Goal: Task Accomplishment & Management: Manage account settings

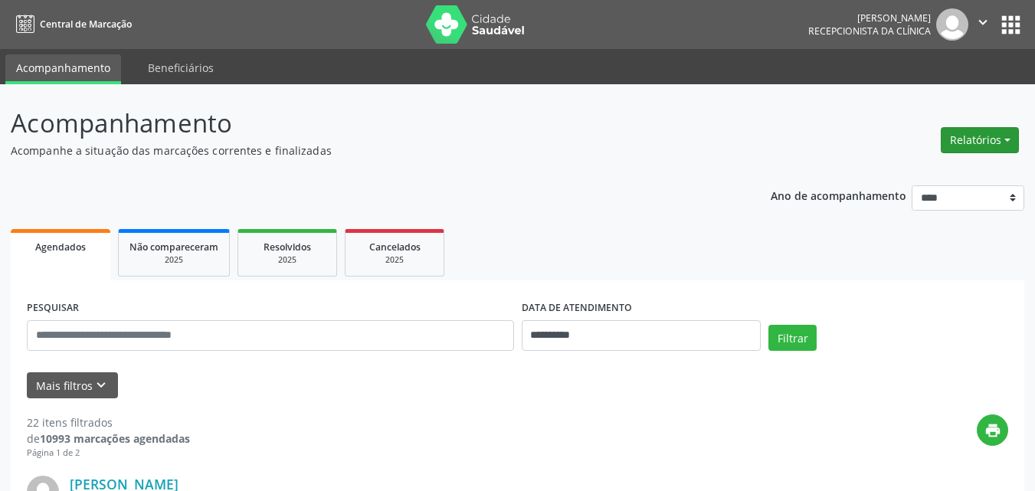
click at [961, 145] on button "Relatórios" at bounding box center [980, 140] width 78 height 26
click at [885, 169] on link "Agendamentos" at bounding box center [937, 172] width 165 height 21
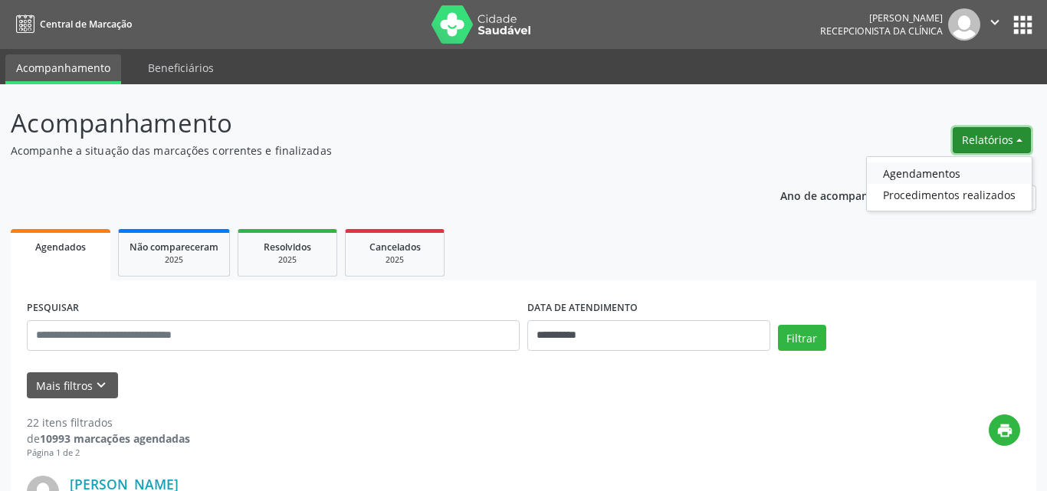
select select "*"
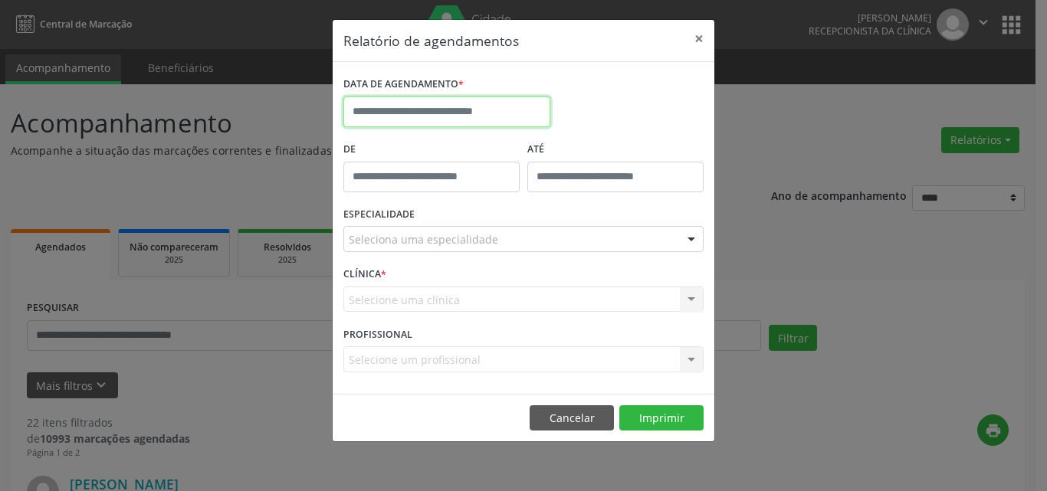
click at [478, 120] on input "text" at bounding box center [446, 112] width 207 height 31
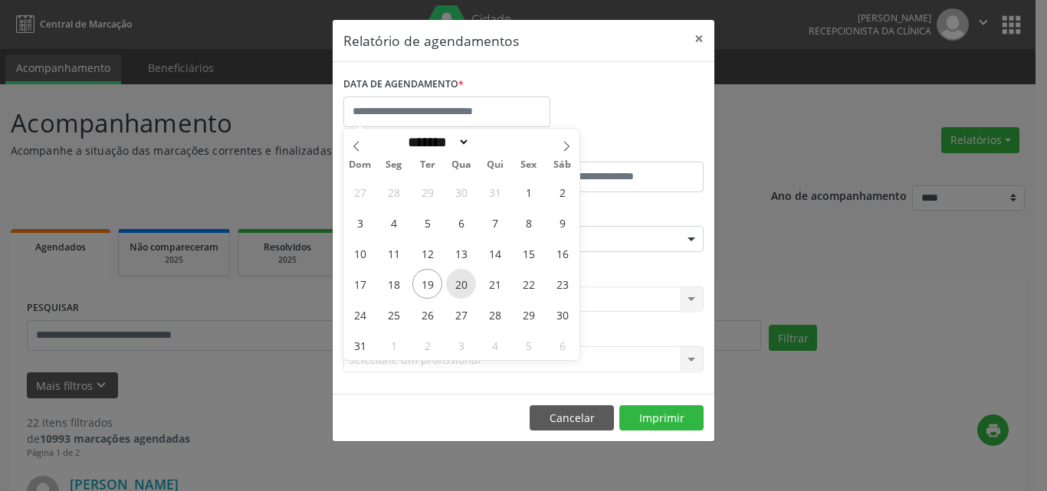
click at [467, 284] on span "20" at bounding box center [461, 284] width 30 height 30
type input "**********"
click at [497, 290] on span "21" at bounding box center [495, 284] width 30 height 30
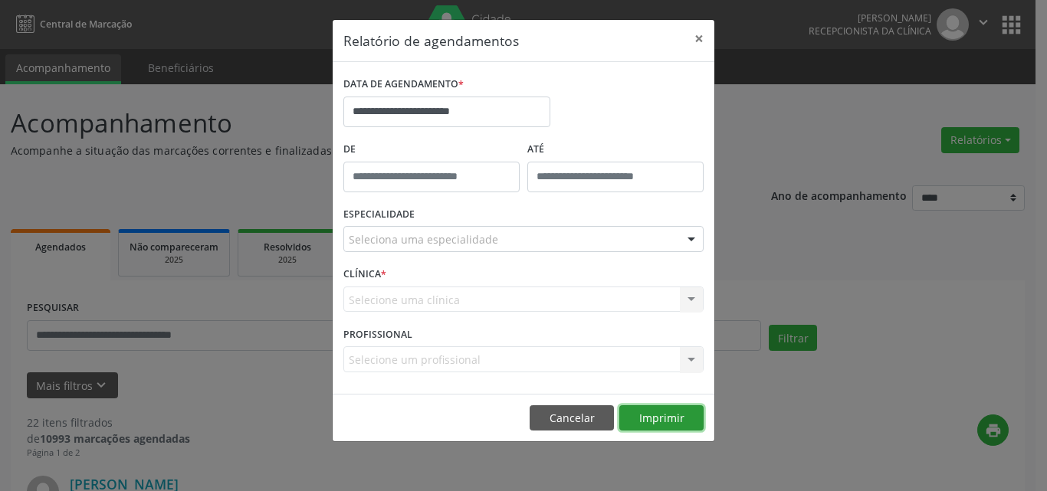
click at [697, 416] on button "Imprimir" at bounding box center [661, 418] width 84 height 26
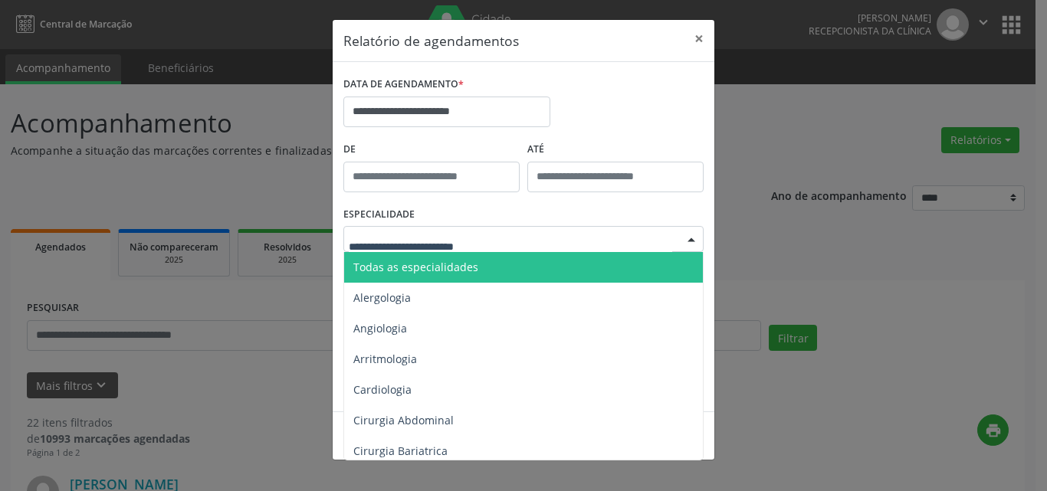
click at [436, 275] on span "Todas as especialidades" at bounding box center [524, 267] width 361 height 31
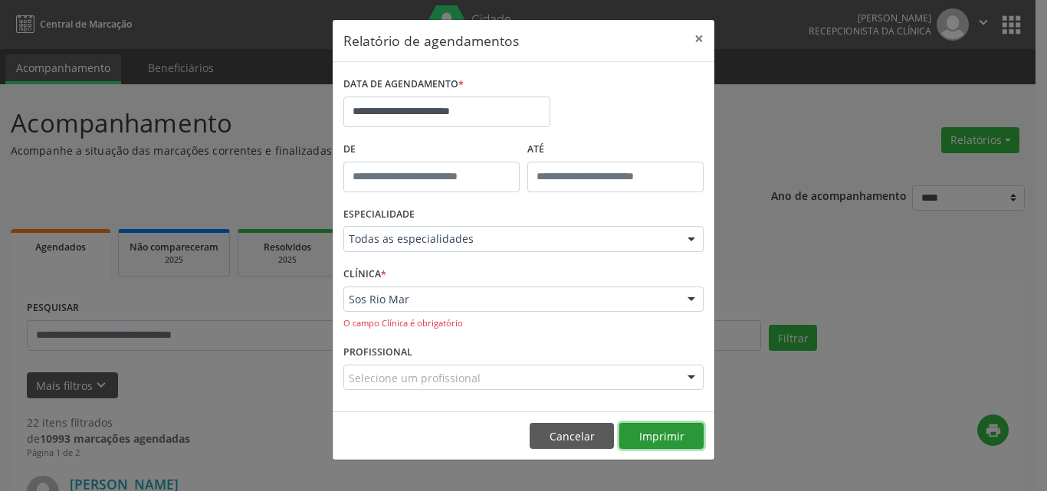
click at [684, 437] on button "Imprimir" at bounding box center [661, 436] width 84 height 26
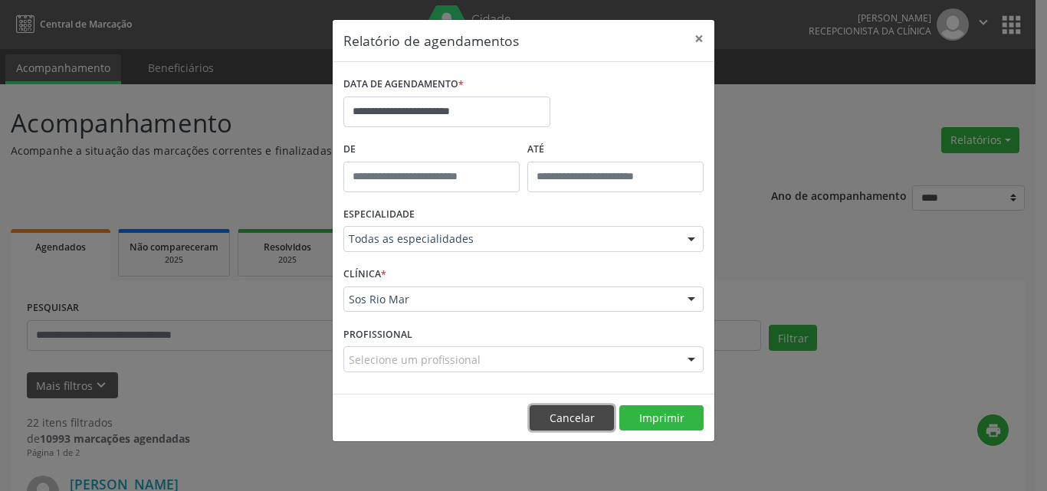
drag, startPoint x: 564, startPoint y: 419, endPoint x: 269, endPoint y: 330, distance: 308.1
click at [562, 413] on button "Cancelar" at bounding box center [572, 418] width 84 height 26
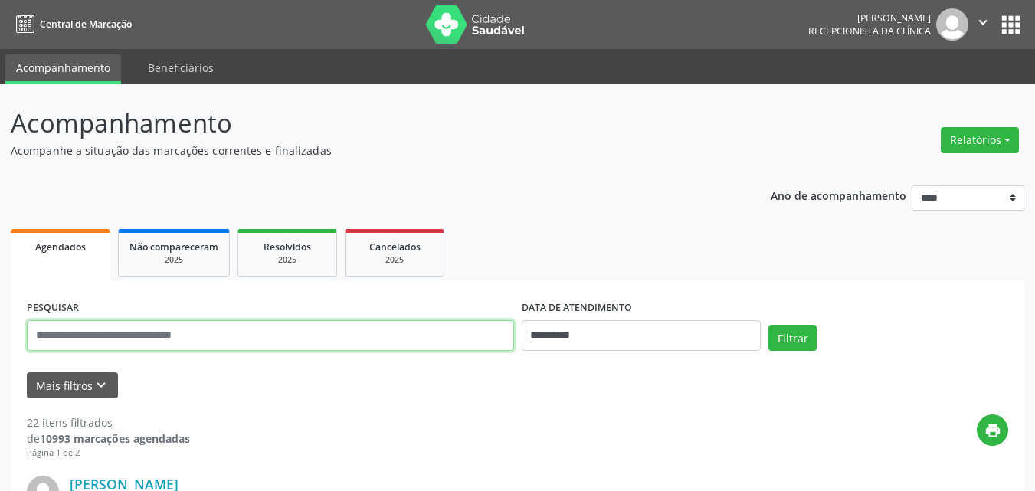
click at [181, 336] on input "text" at bounding box center [270, 335] width 487 height 31
paste input "**********"
type input "**********"
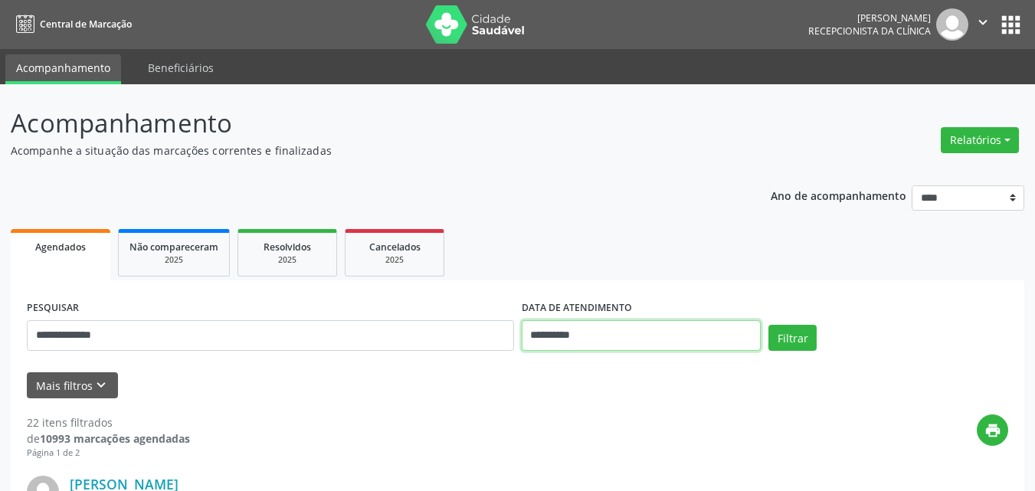
click at [645, 338] on input "**********" at bounding box center [642, 335] width 240 height 31
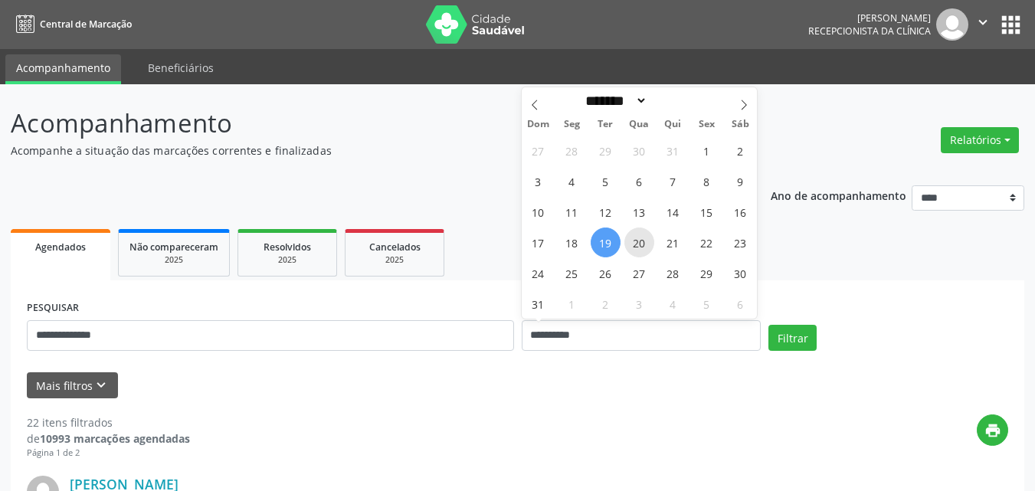
click at [645, 244] on span "20" at bounding box center [640, 243] width 30 height 30
type input "**********"
click at [667, 241] on span "21" at bounding box center [673, 243] width 30 height 30
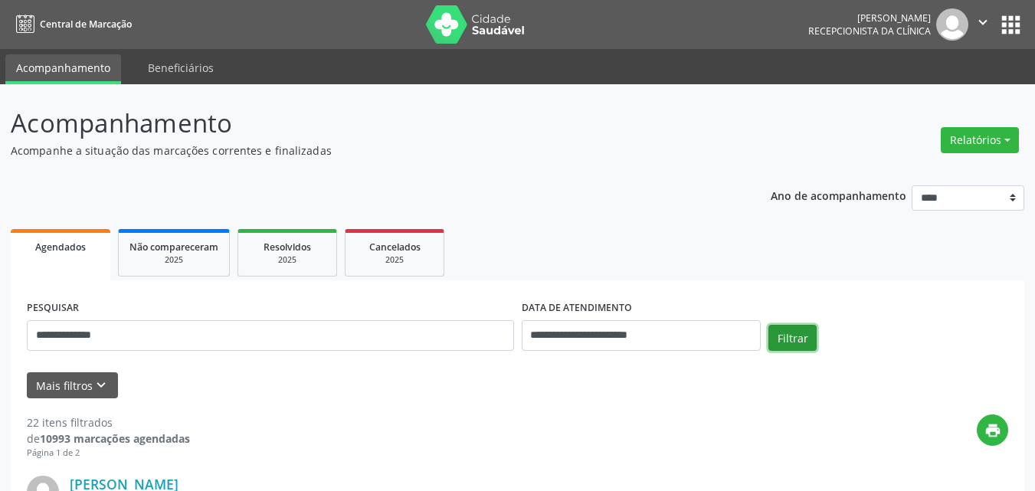
drag, startPoint x: 782, startPoint y: 334, endPoint x: 749, endPoint y: 349, distance: 36.3
click at [781, 335] on button "Filtrar" at bounding box center [793, 338] width 48 height 26
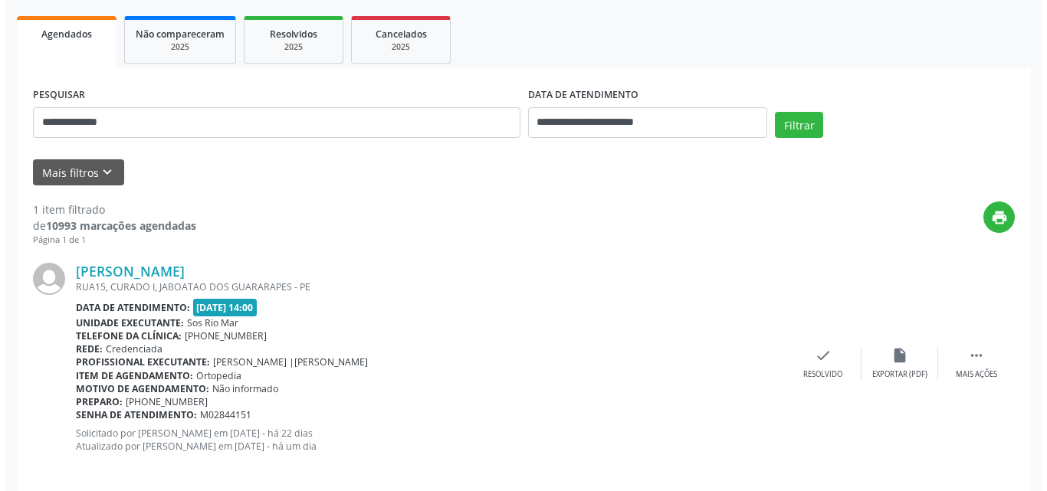
scroll to position [229, 0]
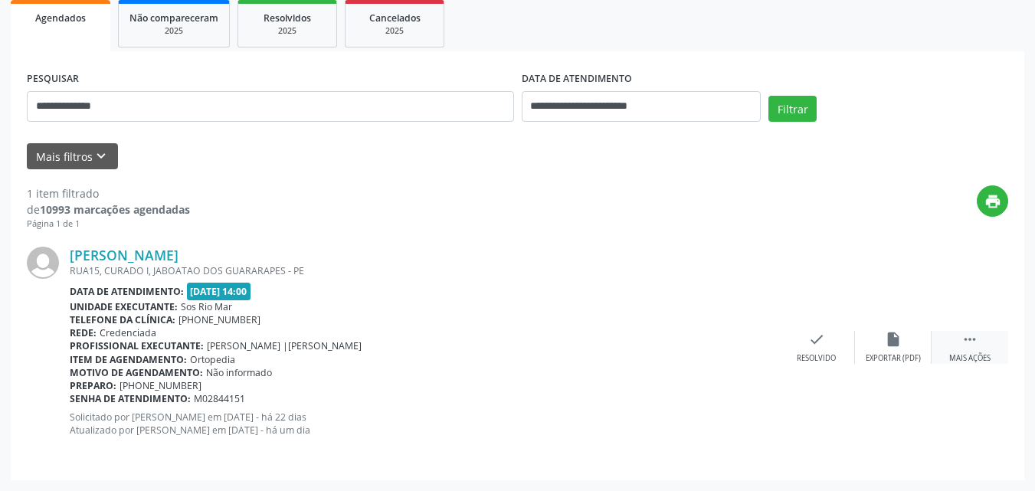
click at [959, 345] on div " Mais ações" at bounding box center [970, 347] width 77 height 33
click at [818, 346] on icon "cancel" at bounding box center [816, 339] width 17 height 17
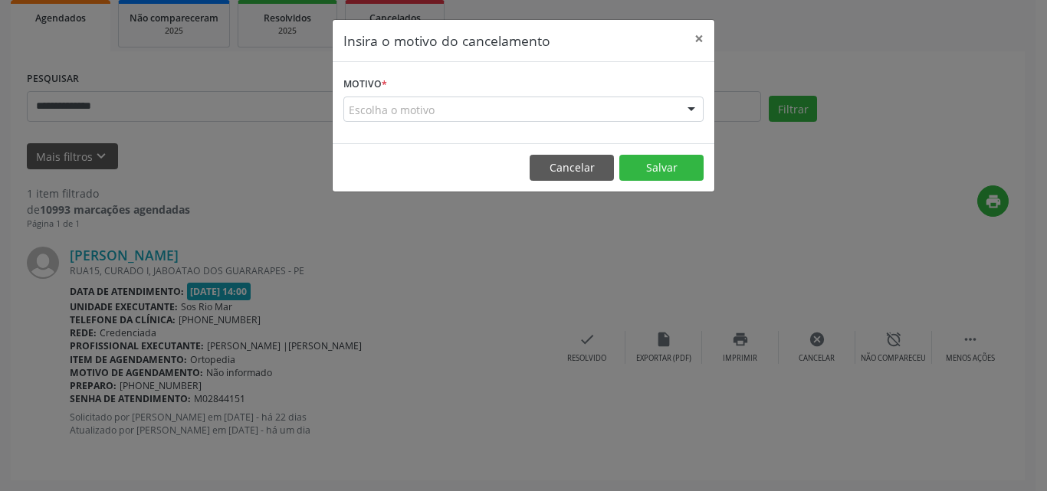
click at [468, 126] on div "Motivo * Escolha o motivo Outro Médico - Participação em eventos (ex: congresso…" at bounding box center [524, 102] width 382 height 81
click at [464, 107] on div "Escolha o motivo" at bounding box center [523, 110] width 360 height 26
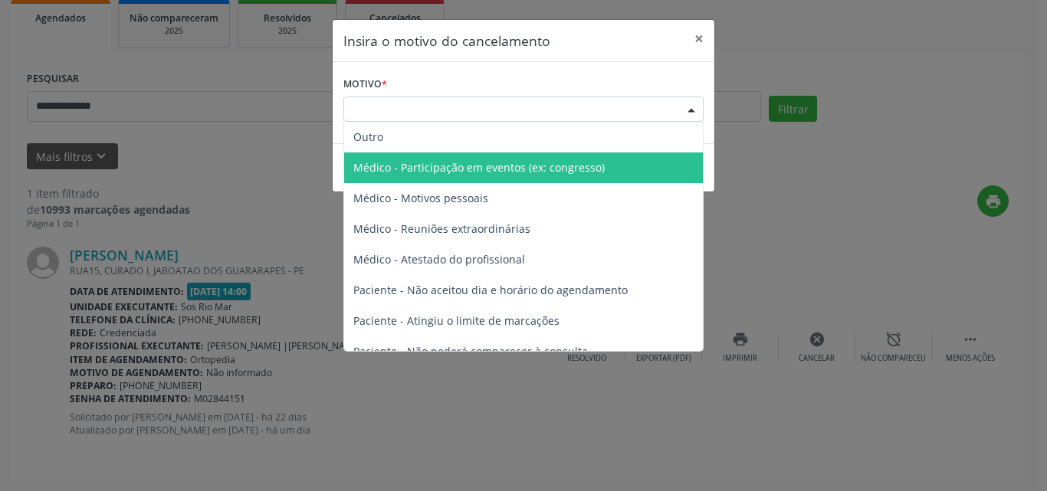
click at [533, 166] on span "Médico - Participação em eventos (ex: congresso)" at bounding box center [478, 167] width 251 height 15
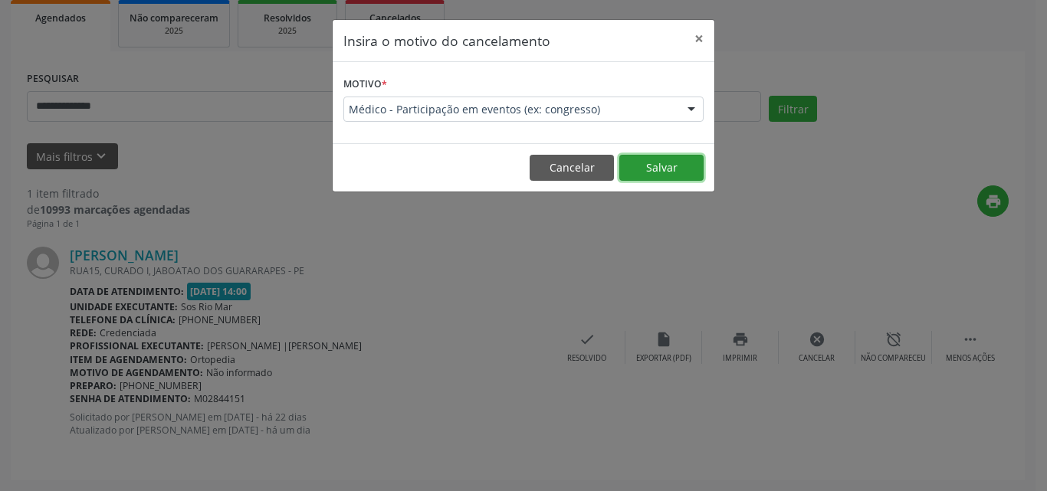
click at [664, 165] on button "Salvar" at bounding box center [661, 168] width 84 height 26
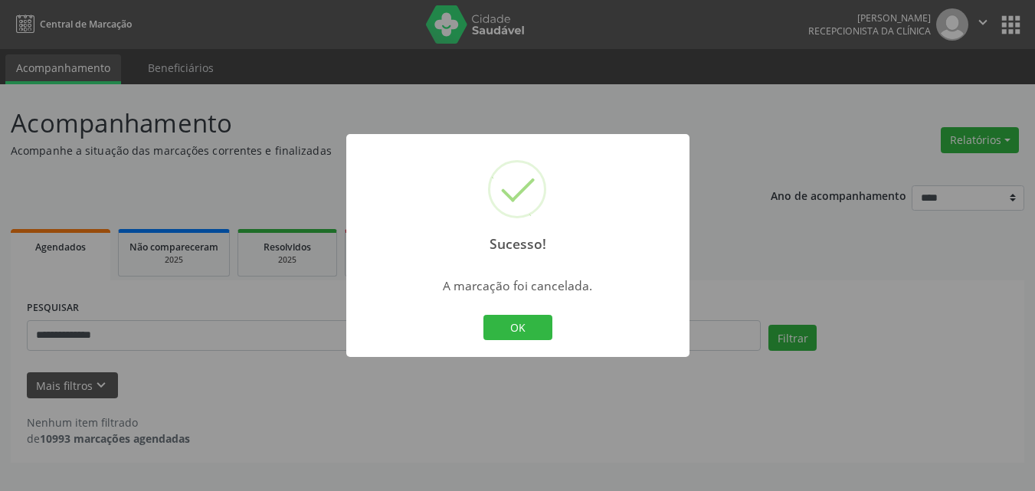
scroll to position [0, 0]
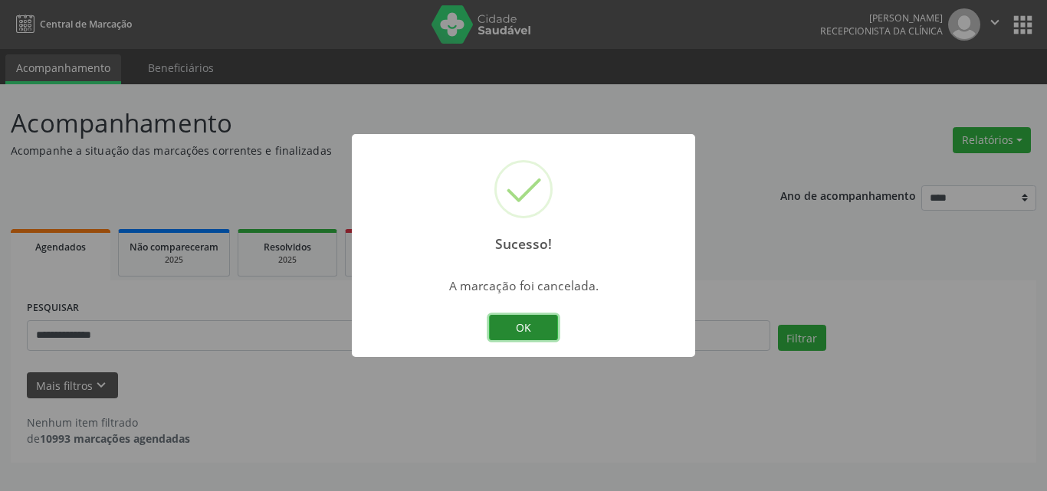
click at [540, 316] on button "OK" at bounding box center [523, 328] width 69 height 26
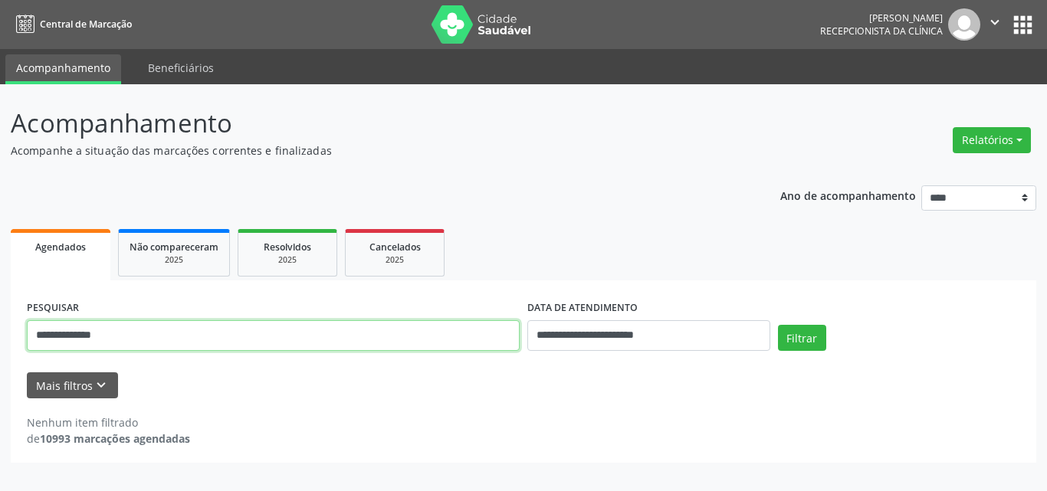
drag, startPoint x: 256, startPoint y: 339, endPoint x: 0, endPoint y: 349, distance: 256.2
click at [0, 349] on div "**********" at bounding box center [523, 287] width 1047 height 407
paste input "**********"
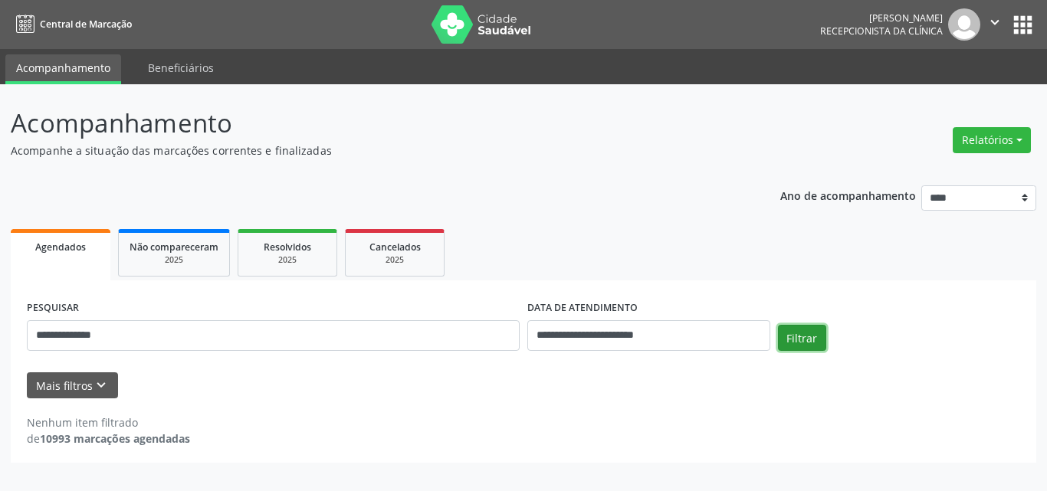
click at [806, 349] on button "Filtrar" at bounding box center [802, 338] width 48 height 26
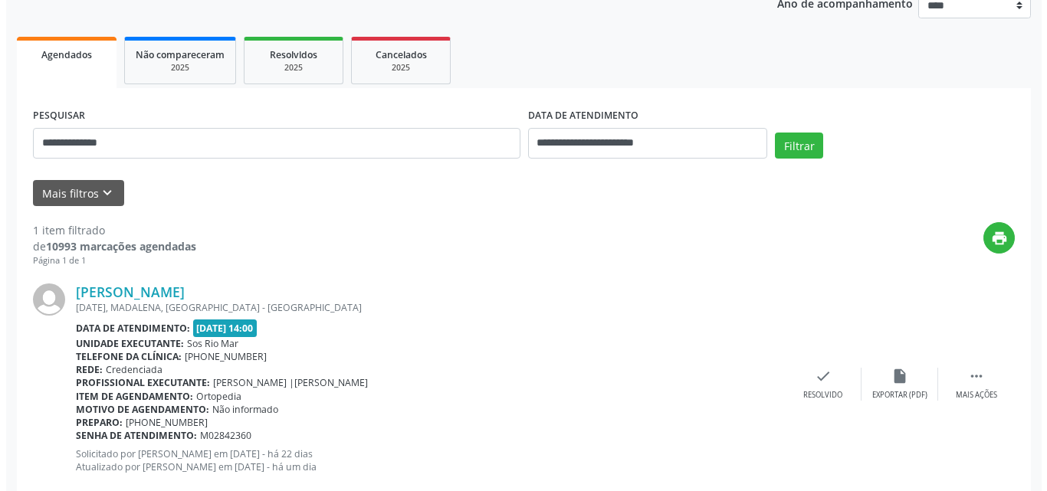
scroll to position [229, 0]
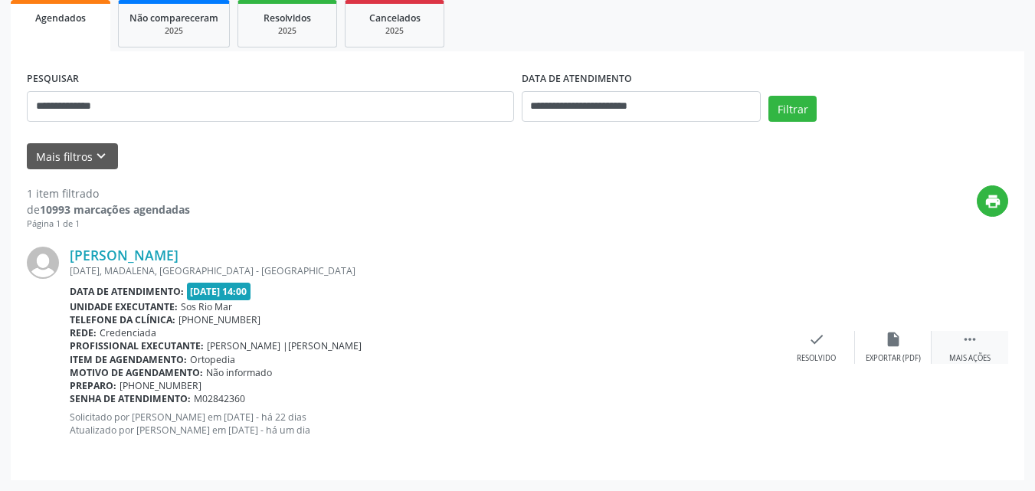
click at [982, 347] on div " Mais ações" at bounding box center [970, 347] width 77 height 33
click at [812, 344] on icon "cancel" at bounding box center [816, 339] width 17 height 17
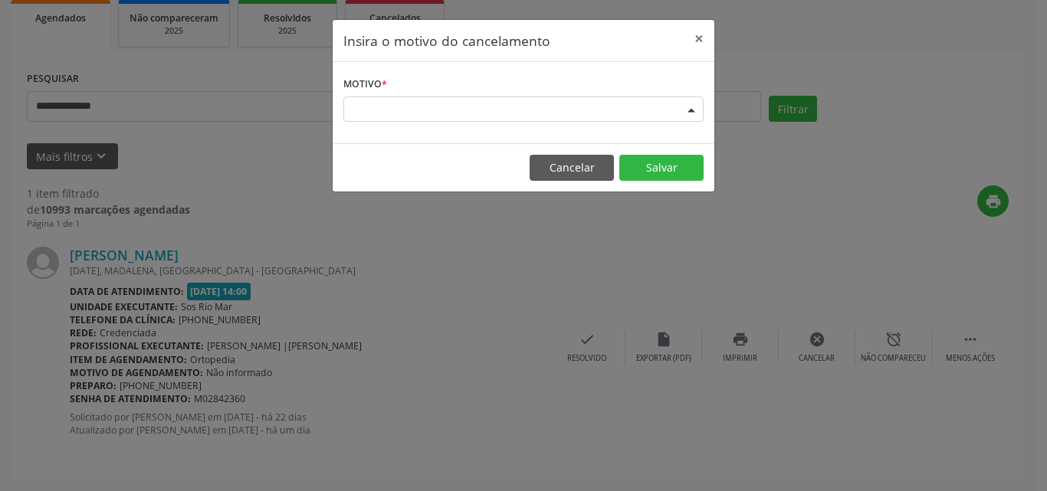
click at [494, 97] on div "Escolha o motivo" at bounding box center [523, 110] width 360 height 26
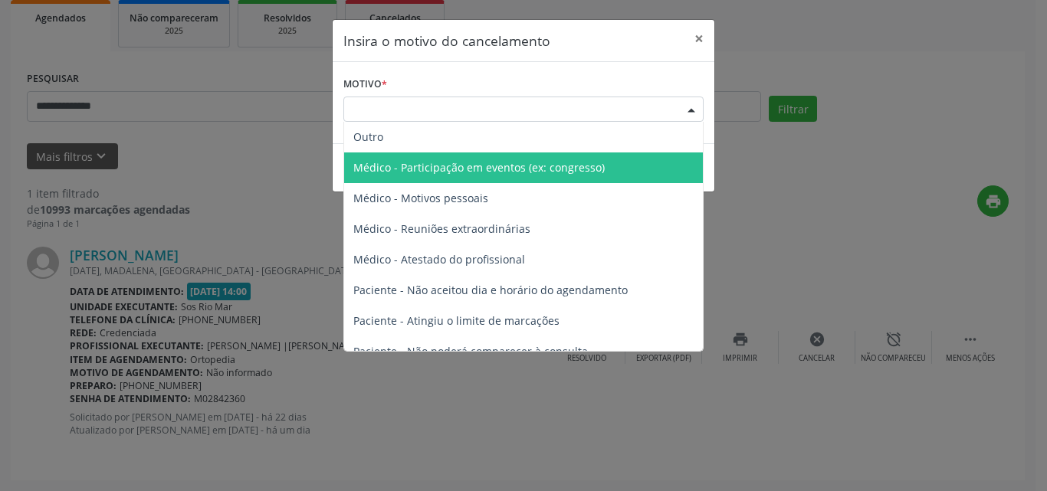
click at [508, 166] on span "Médico - Participação em eventos (ex: congresso)" at bounding box center [478, 167] width 251 height 15
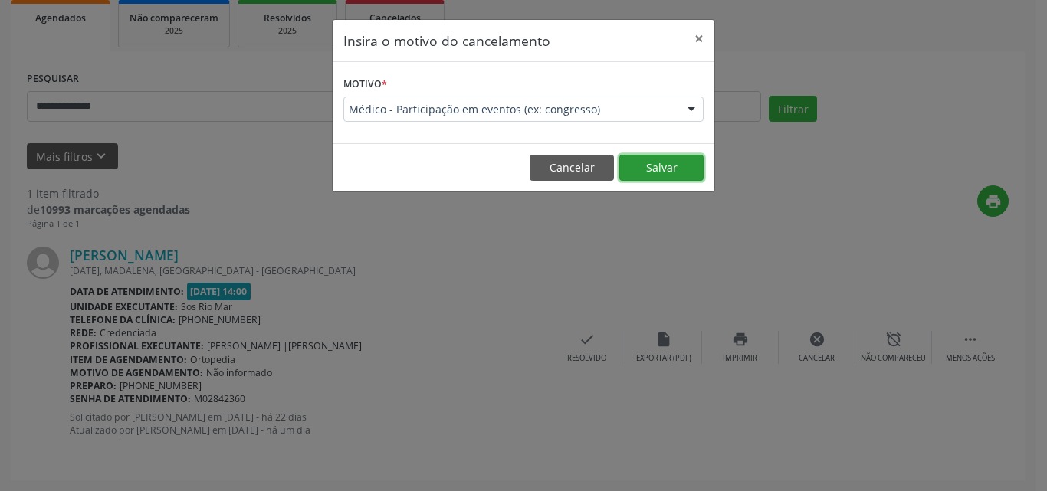
click at [655, 162] on button "Salvar" at bounding box center [661, 168] width 84 height 26
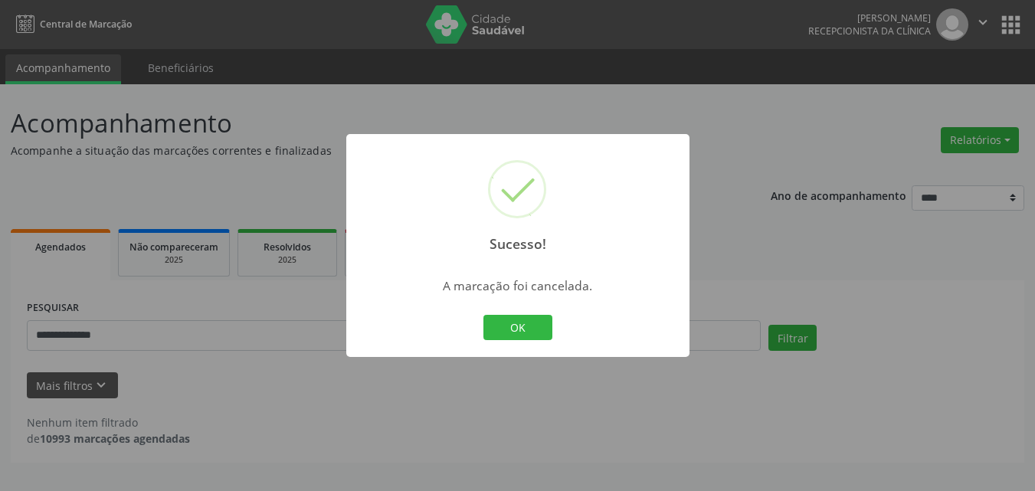
scroll to position [0, 0]
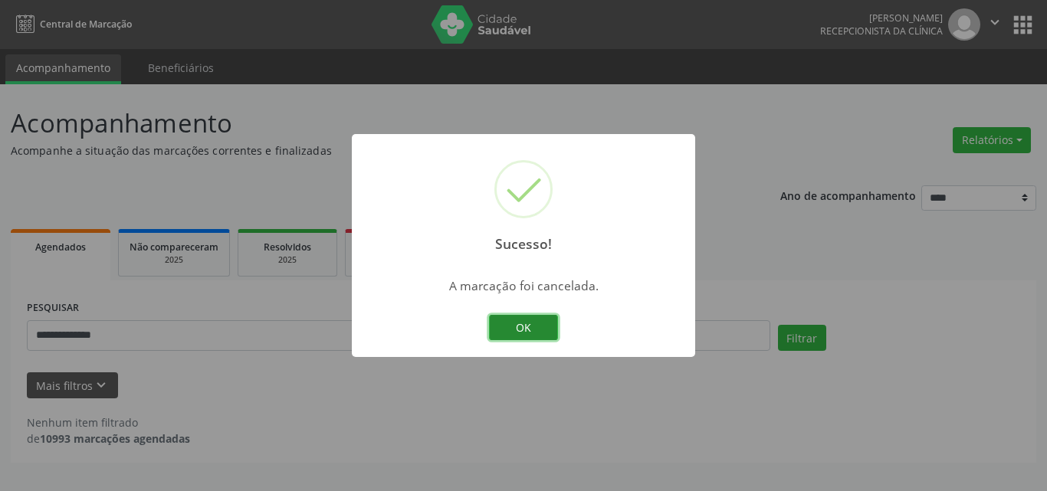
drag, startPoint x: 540, startPoint y: 323, endPoint x: 251, endPoint y: 357, distance: 290.2
click at [539, 323] on button "OK" at bounding box center [523, 328] width 69 height 26
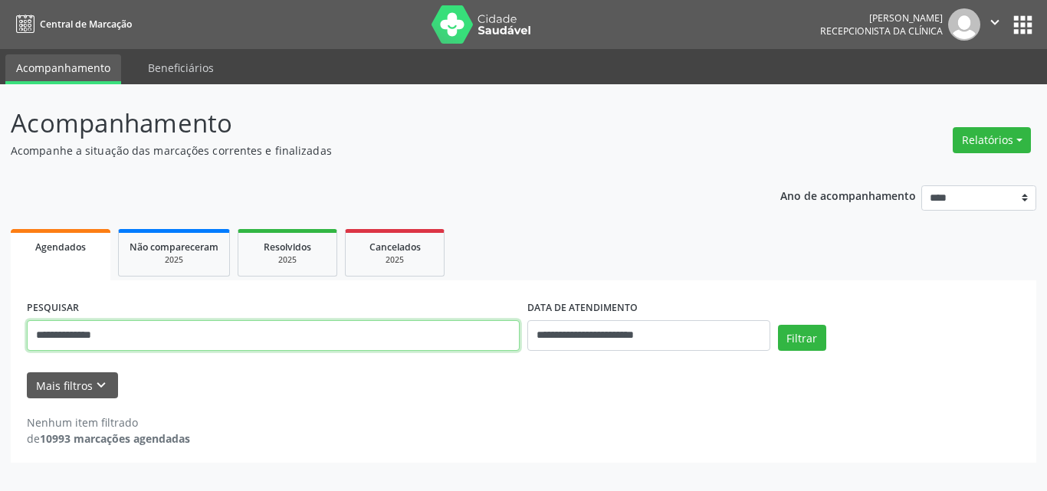
drag, startPoint x: 151, startPoint y: 334, endPoint x: 0, endPoint y: 322, distance: 151.5
click at [0, 322] on div "**********" at bounding box center [523, 287] width 1047 height 407
paste input "text"
type input "**********"
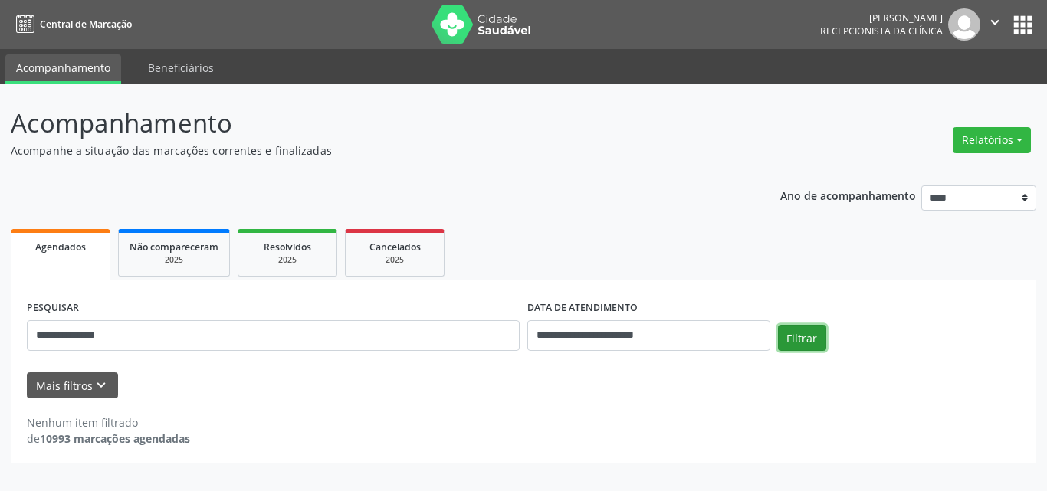
click at [822, 333] on button "Filtrar" at bounding box center [802, 338] width 48 height 26
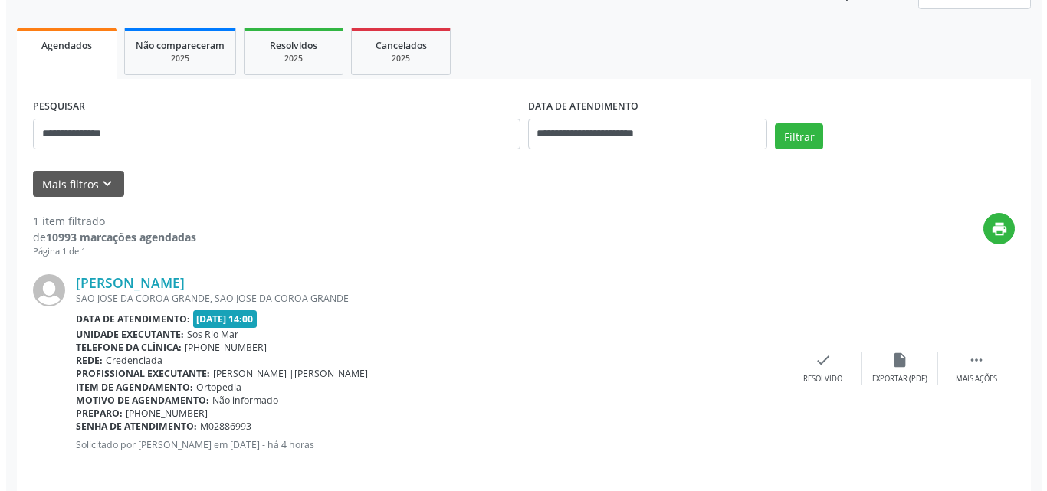
scroll to position [215, 0]
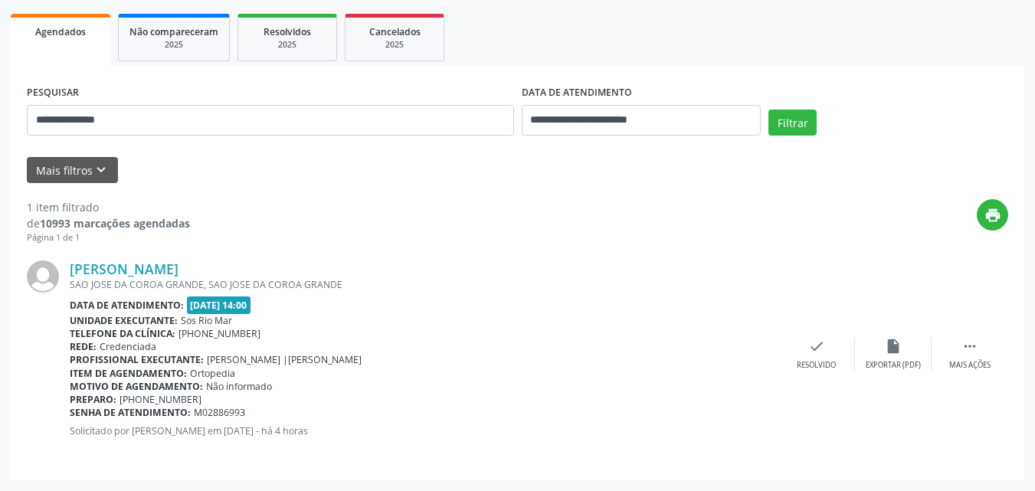
drag, startPoint x: 963, startPoint y: 349, endPoint x: 906, endPoint y: 322, distance: 63.8
click at [963, 349] on icon "" at bounding box center [970, 346] width 17 height 17
click at [817, 347] on icon "cancel" at bounding box center [816, 346] width 17 height 17
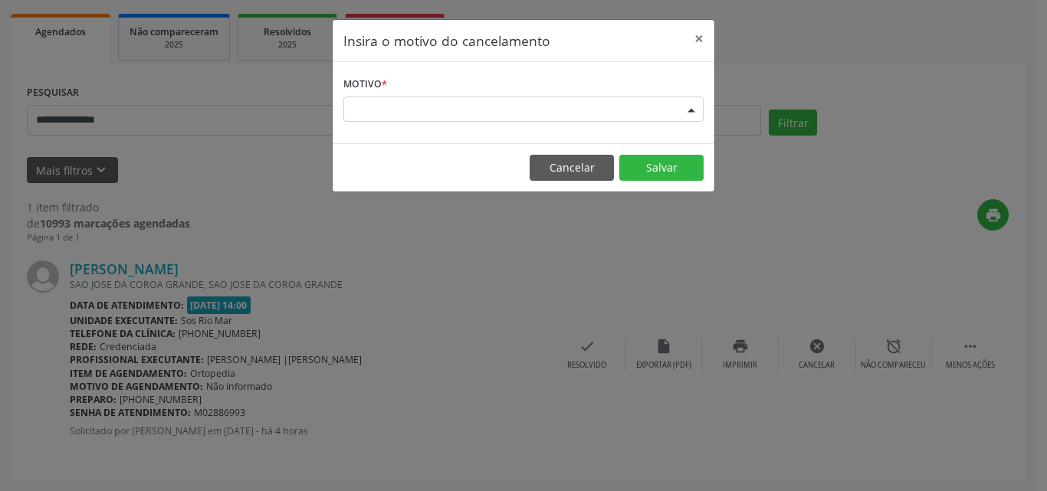
click at [468, 115] on div "Escolha o motivo" at bounding box center [523, 110] width 360 height 26
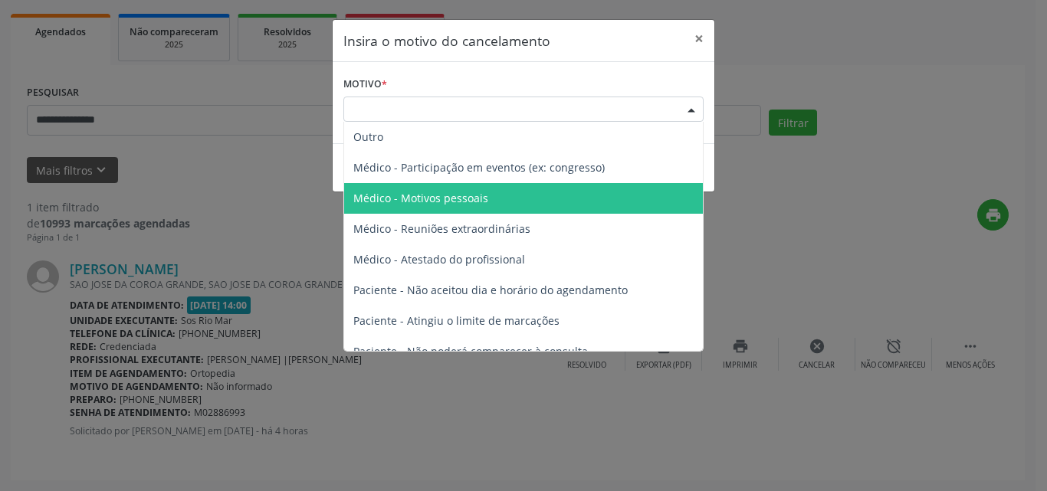
click at [480, 202] on span "Médico - Motivos pessoais" at bounding box center [420, 198] width 135 height 15
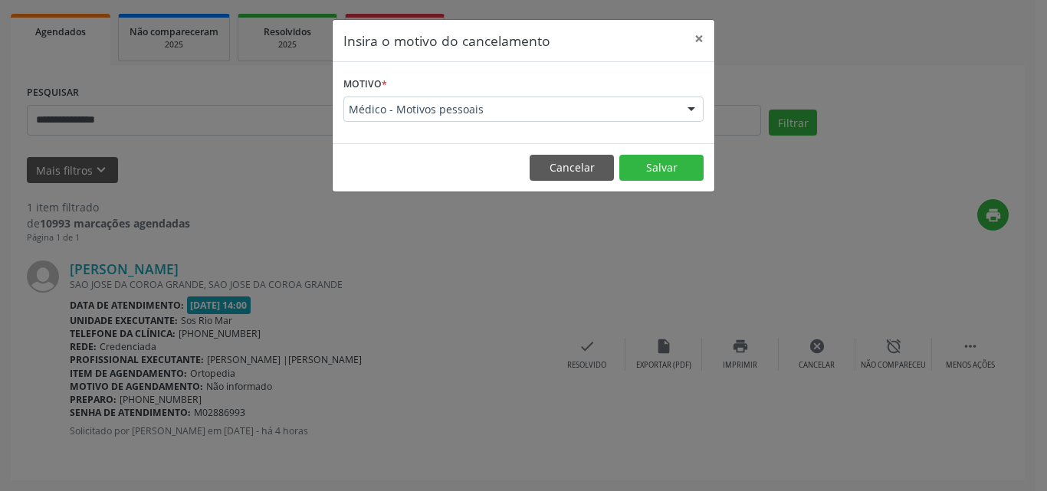
click at [462, 107] on span "Médico - Motivos pessoais" at bounding box center [510, 109] width 323 height 15
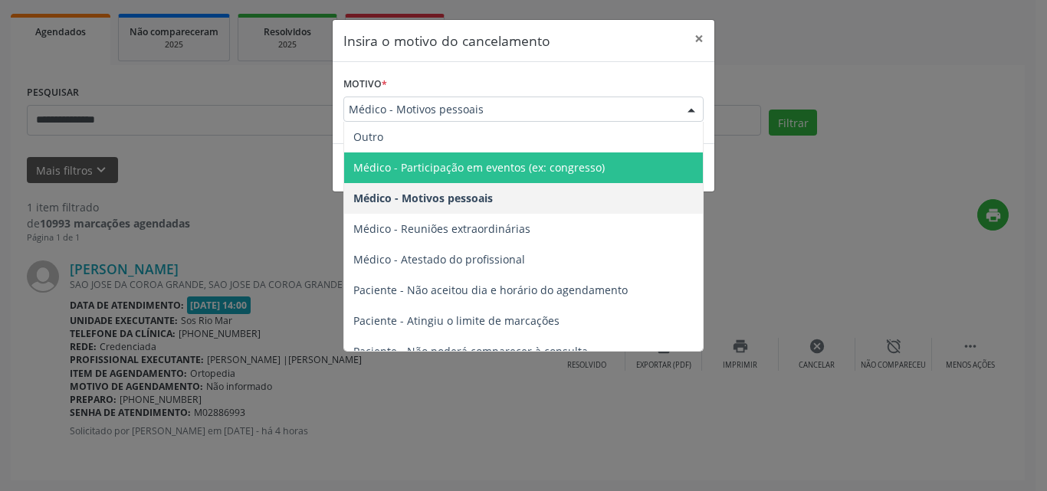
click at [510, 175] on span "Médico - Participação em eventos (ex: congresso)" at bounding box center [478, 167] width 251 height 15
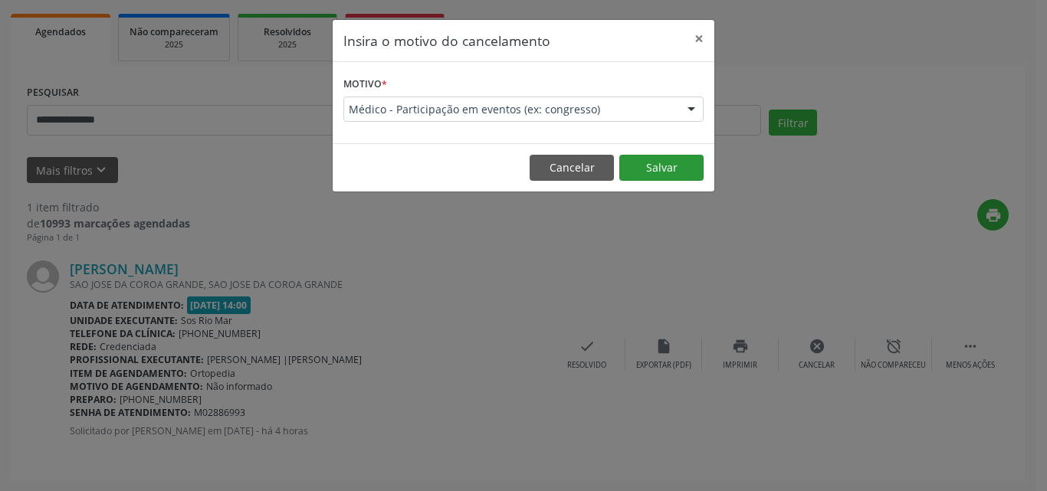
click at [652, 156] on footer "Cancelar Salvar" at bounding box center [524, 167] width 382 height 48
click at [672, 175] on button "Salvar" at bounding box center [661, 168] width 84 height 26
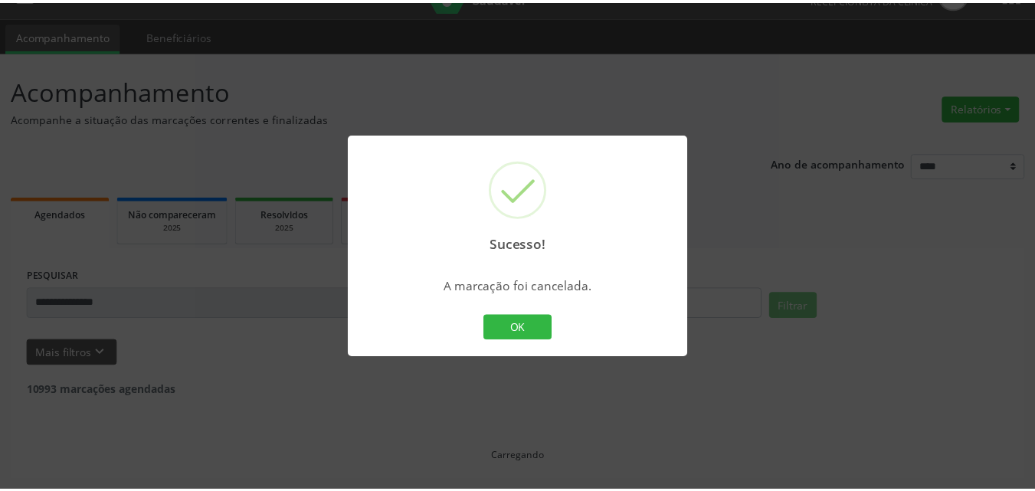
scroll to position [32, 0]
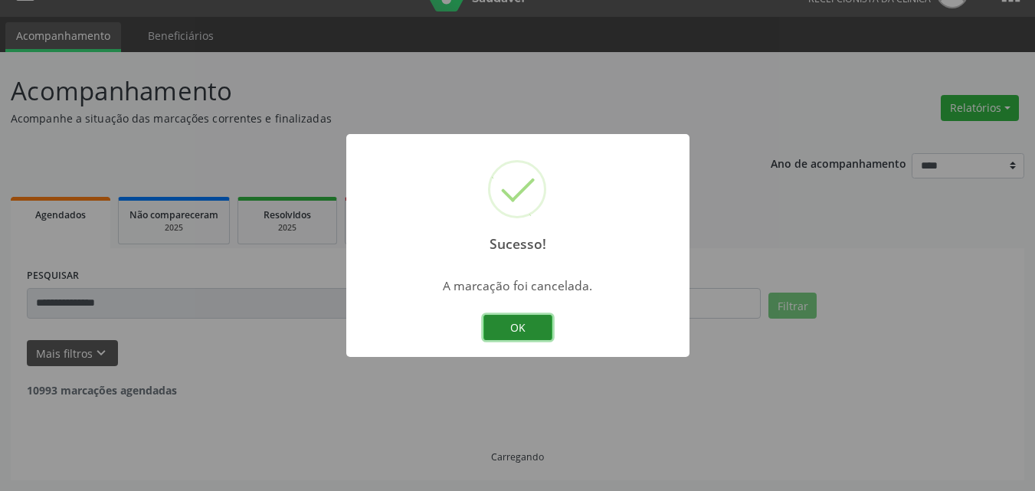
click at [527, 329] on button "OK" at bounding box center [518, 328] width 69 height 26
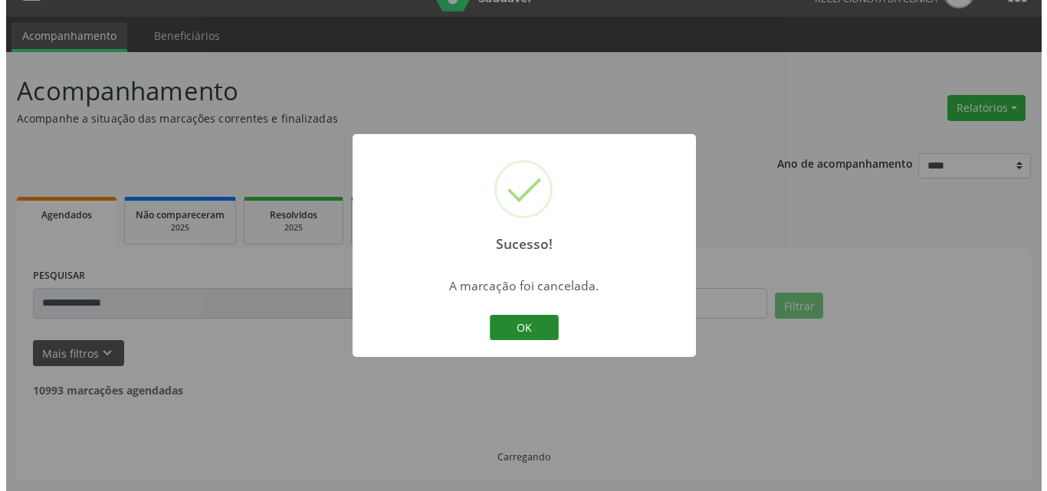
scroll to position [0, 0]
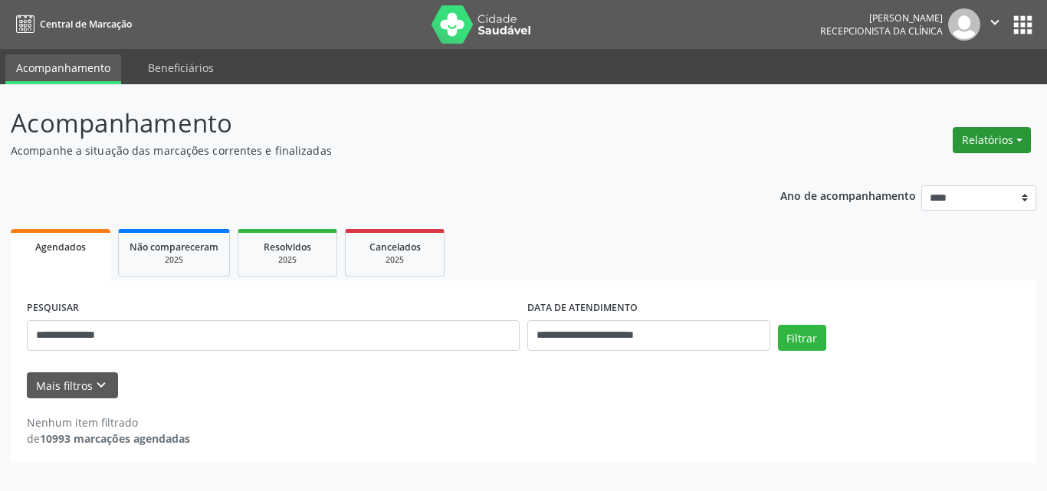
click at [962, 131] on button "Relatórios" at bounding box center [992, 140] width 78 height 26
click at [892, 171] on link "Agendamentos" at bounding box center [949, 172] width 165 height 21
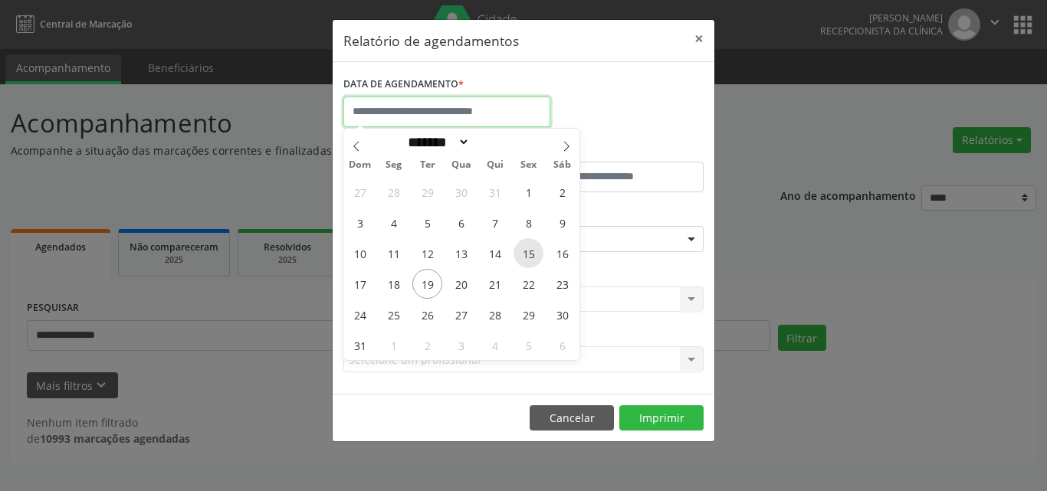
drag, startPoint x: 362, startPoint y: 116, endPoint x: 526, endPoint y: 251, distance: 212.8
click at [364, 116] on input "text" at bounding box center [446, 112] width 207 height 31
click at [433, 285] on span "19" at bounding box center [427, 284] width 30 height 30
type input "**********"
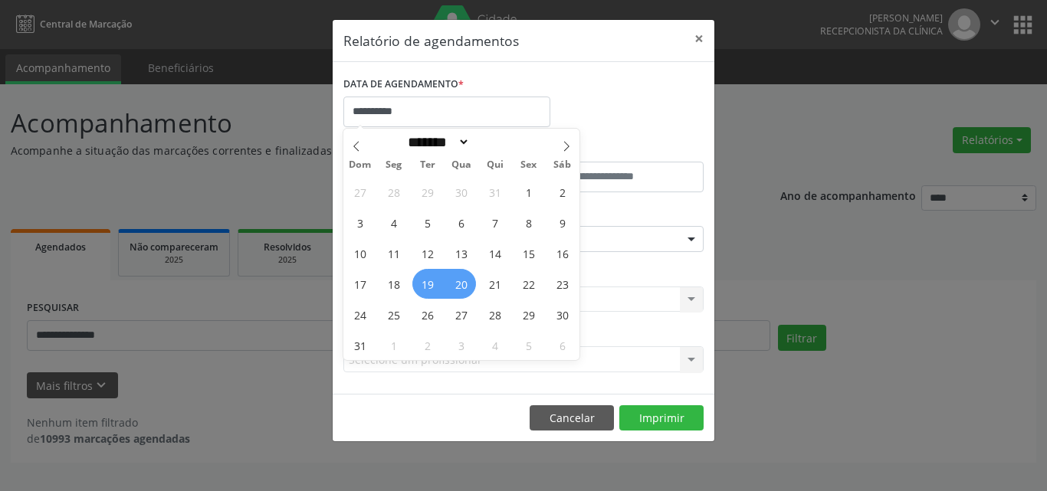
click at [456, 282] on span "20" at bounding box center [461, 284] width 30 height 30
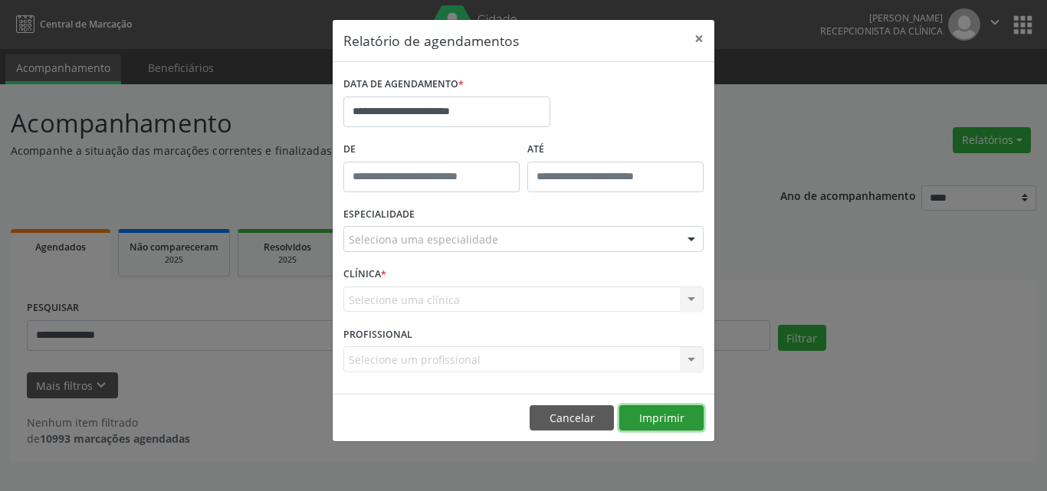
click at [677, 409] on button "Imprimir" at bounding box center [661, 418] width 84 height 26
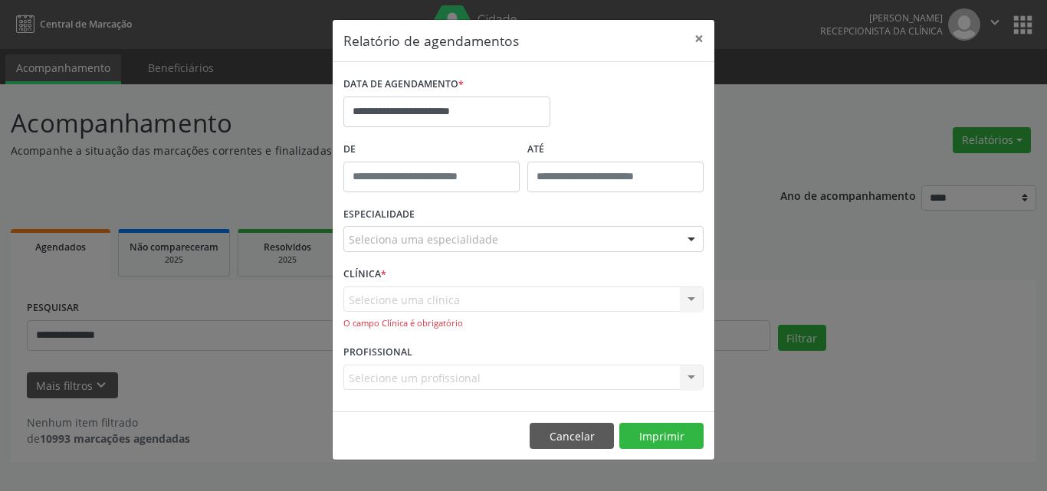
click at [468, 225] on div "ESPECIALIDADE Seleciona uma especialidade Todas as especialidades Alergologia A…" at bounding box center [523, 233] width 368 height 60
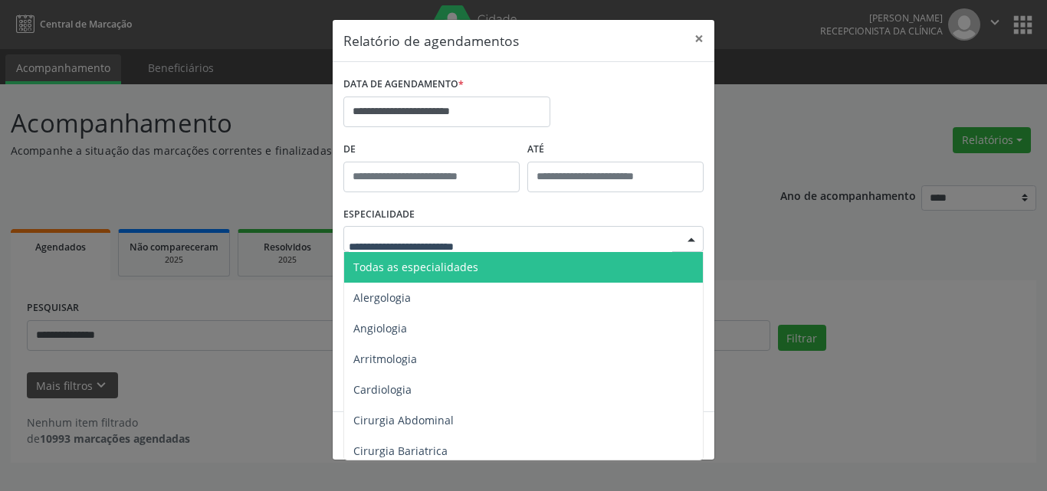
click at [484, 258] on span "Todas as especialidades" at bounding box center [524, 267] width 361 height 31
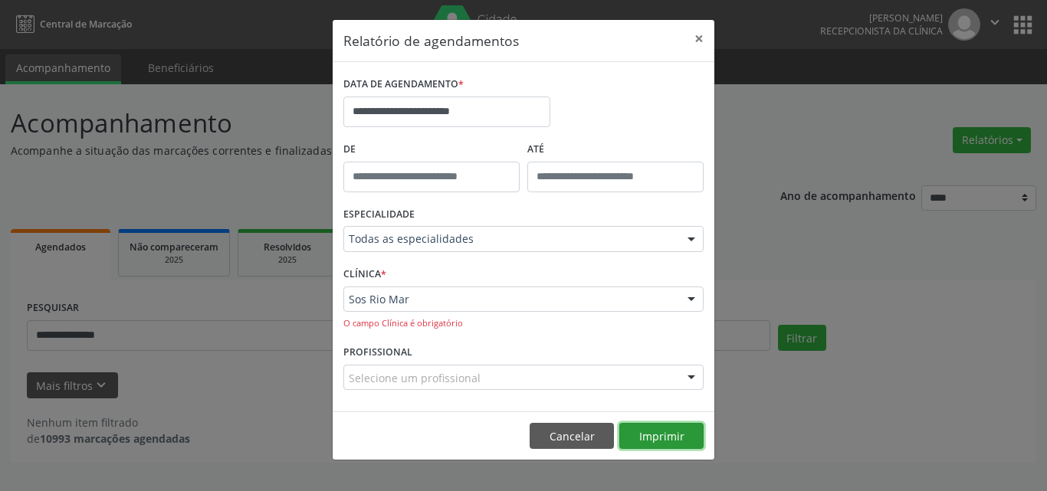
click at [664, 427] on button "Imprimir" at bounding box center [661, 436] width 84 height 26
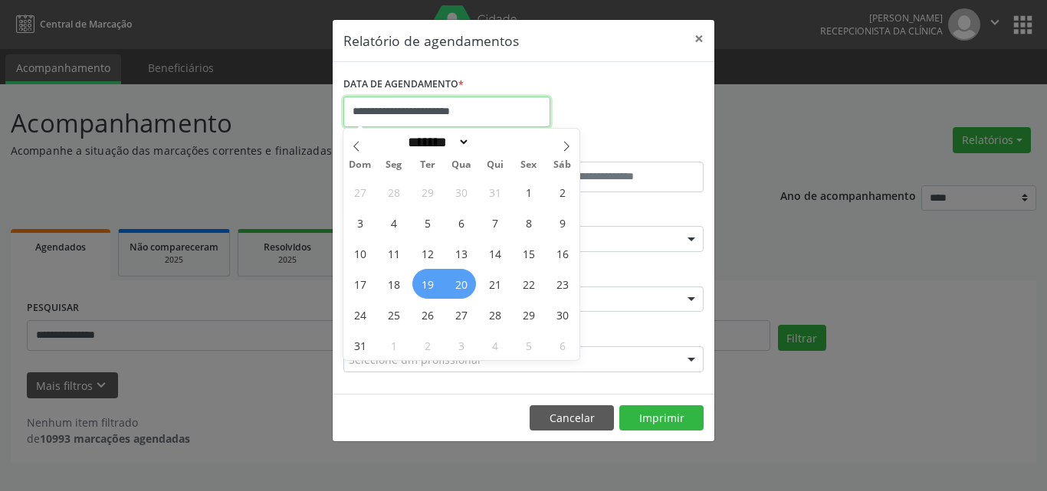
click at [459, 122] on input "**********" at bounding box center [446, 112] width 207 height 31
click at [422, 310] on span "26" at bounding box center [427, 315] width 30 height 30
type input "**********"
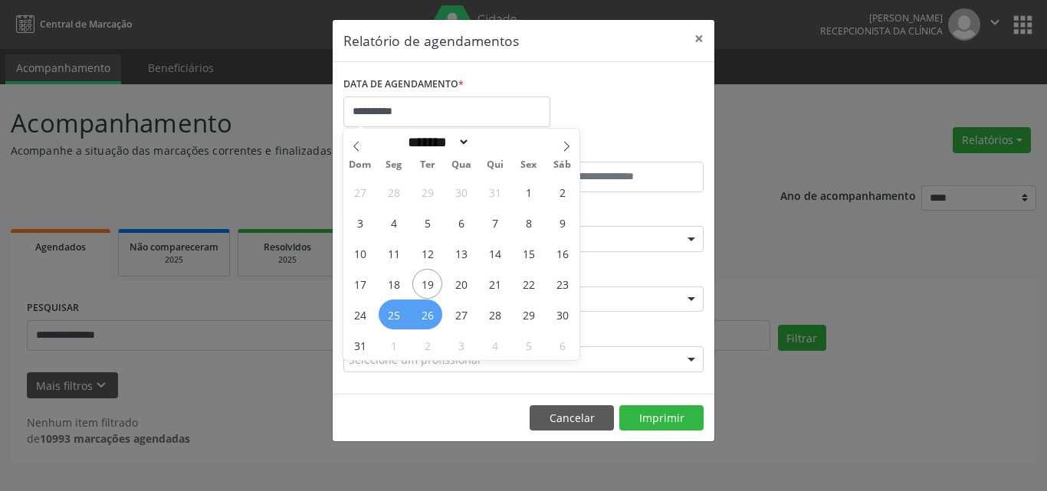
click at [384, 316] on span "25" at bounding box center [394, 315] width 30 height 30
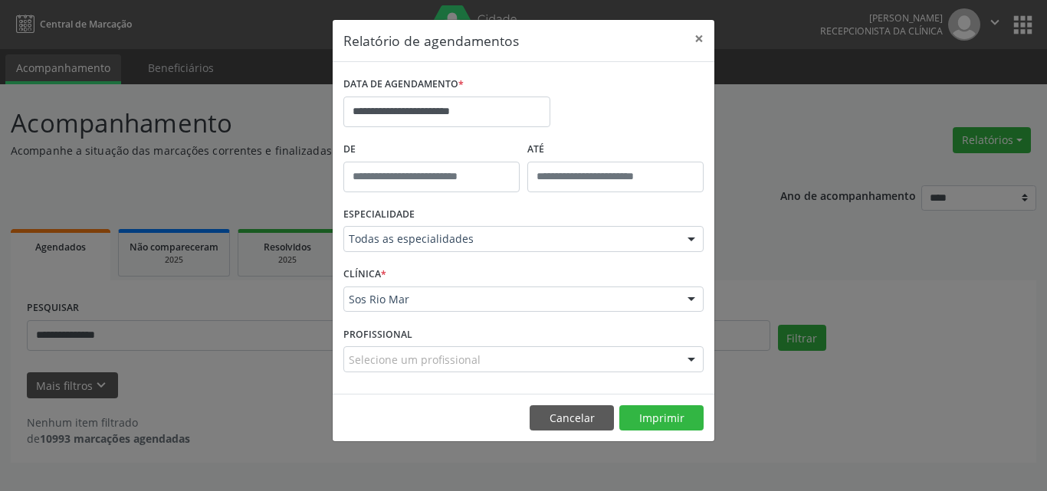
click at [505, 254] on div "ESPECIALIDADE Todas as especialidades Todas as especialidades Alergologia Angio…" at bounding box center [523, 233] width 368 height 60
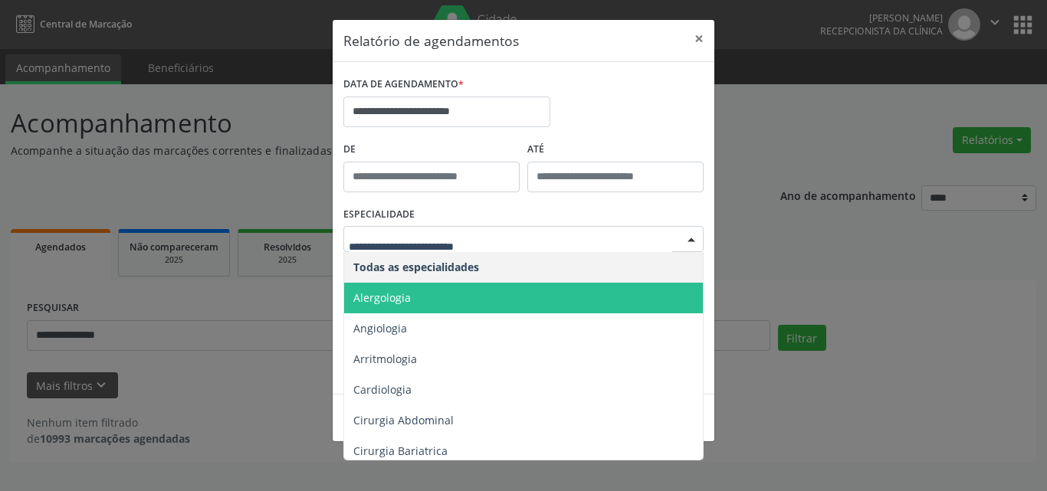
click at [477, 300] on span "Alergologia" at bounding box center [524, 298] width 361 height 31
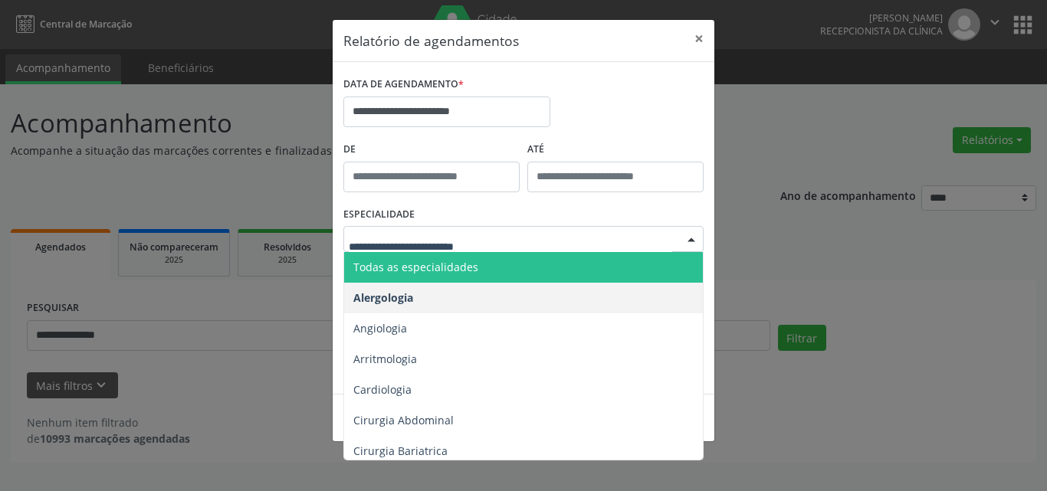
click at [464, 265] on span "Todas as especialidades" at bounding box center [415, 267] width 125 height 15
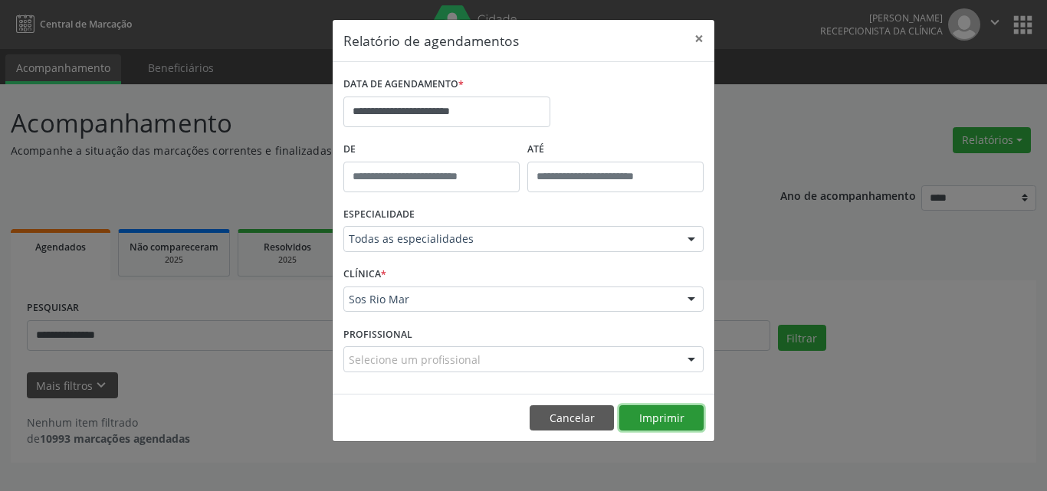
drag, startPoint x: 631, startPoint y: 413, endPoint x: 646, endPoint y: 418, distance: 15.3
click at [644, 417] on button "Imprimir" at bounding box center [661, 418] width 84 height 26
